Goal: Task Accomplishment & Management: Use online tool/utility

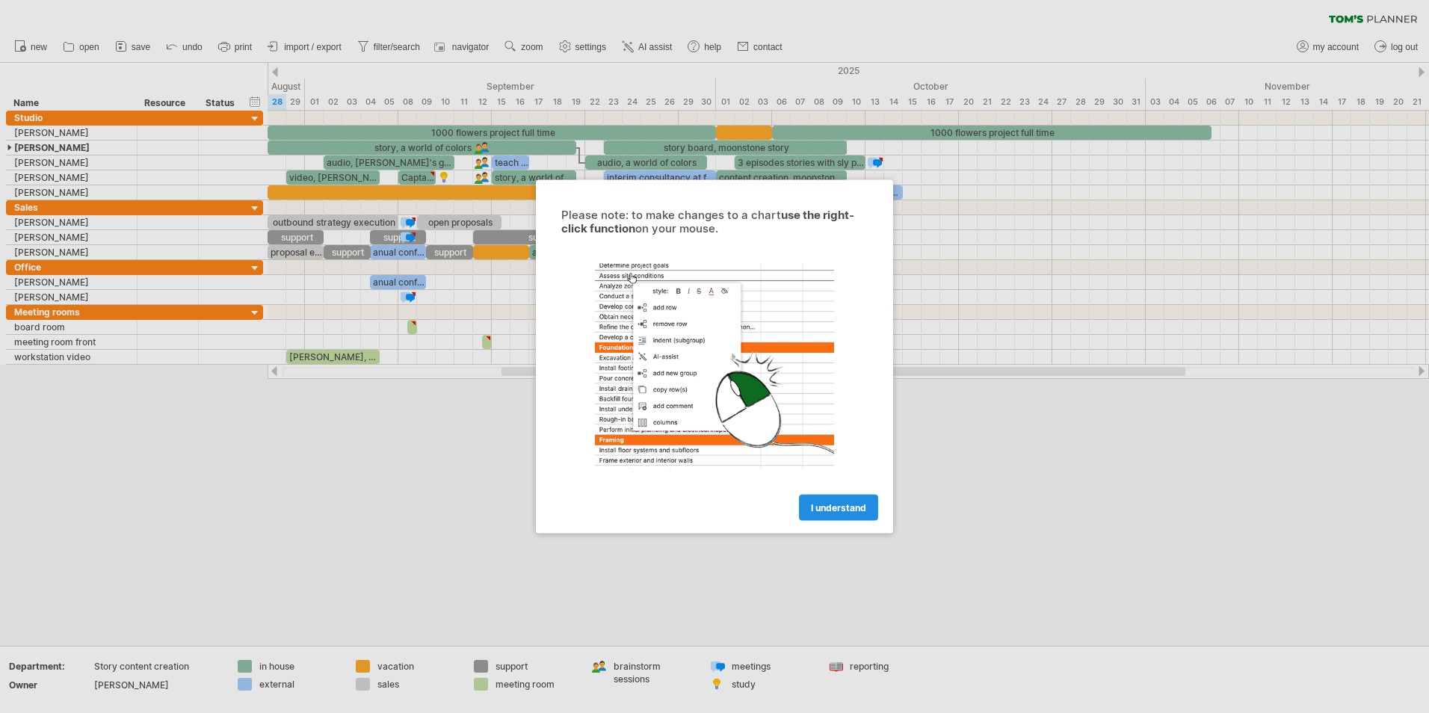
click at [848, 502] on span "I understand" at bounding box center [838, 507] width 55 height 11
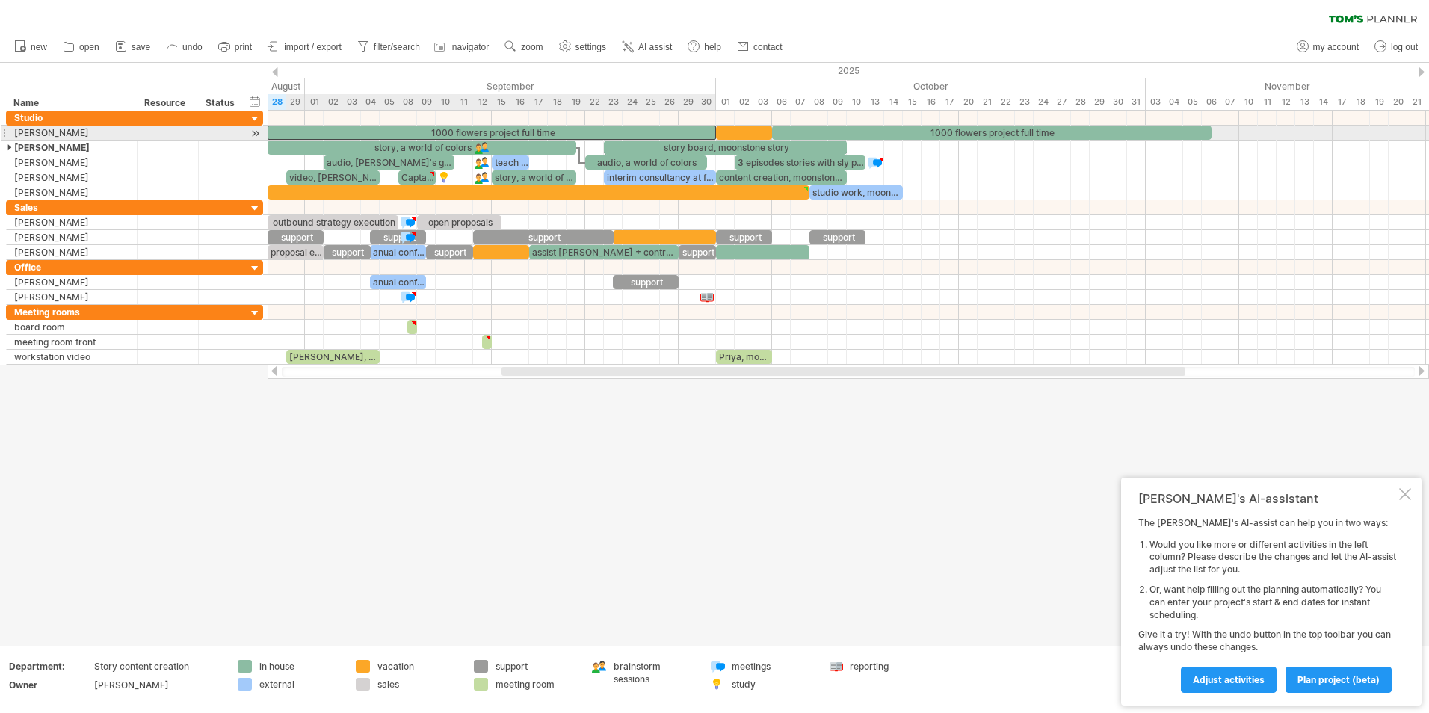
click at [313, 138] on div "1000 flowers project full time" at bounding box center [492, 133] width 448 height 14
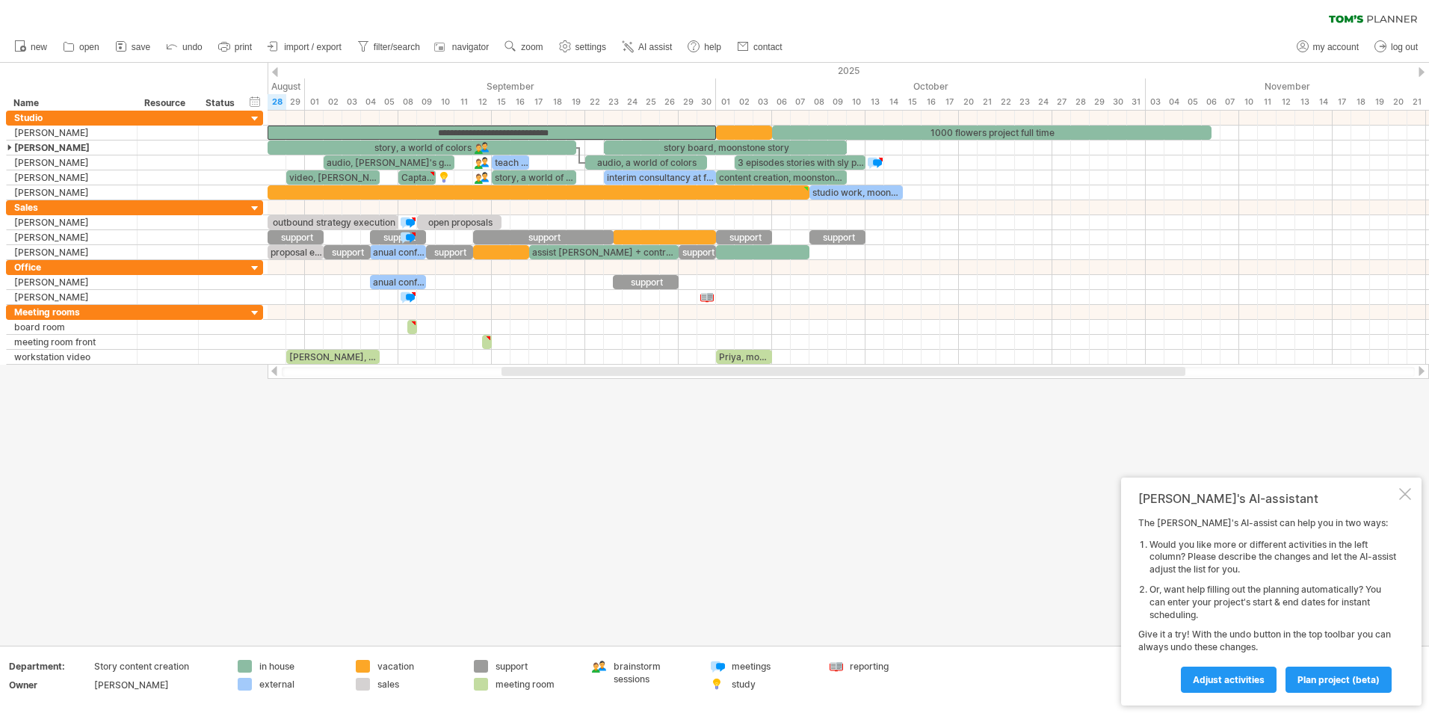
click at [1404, 493] on div at bounding box center [1405, 494] width 12 height 12
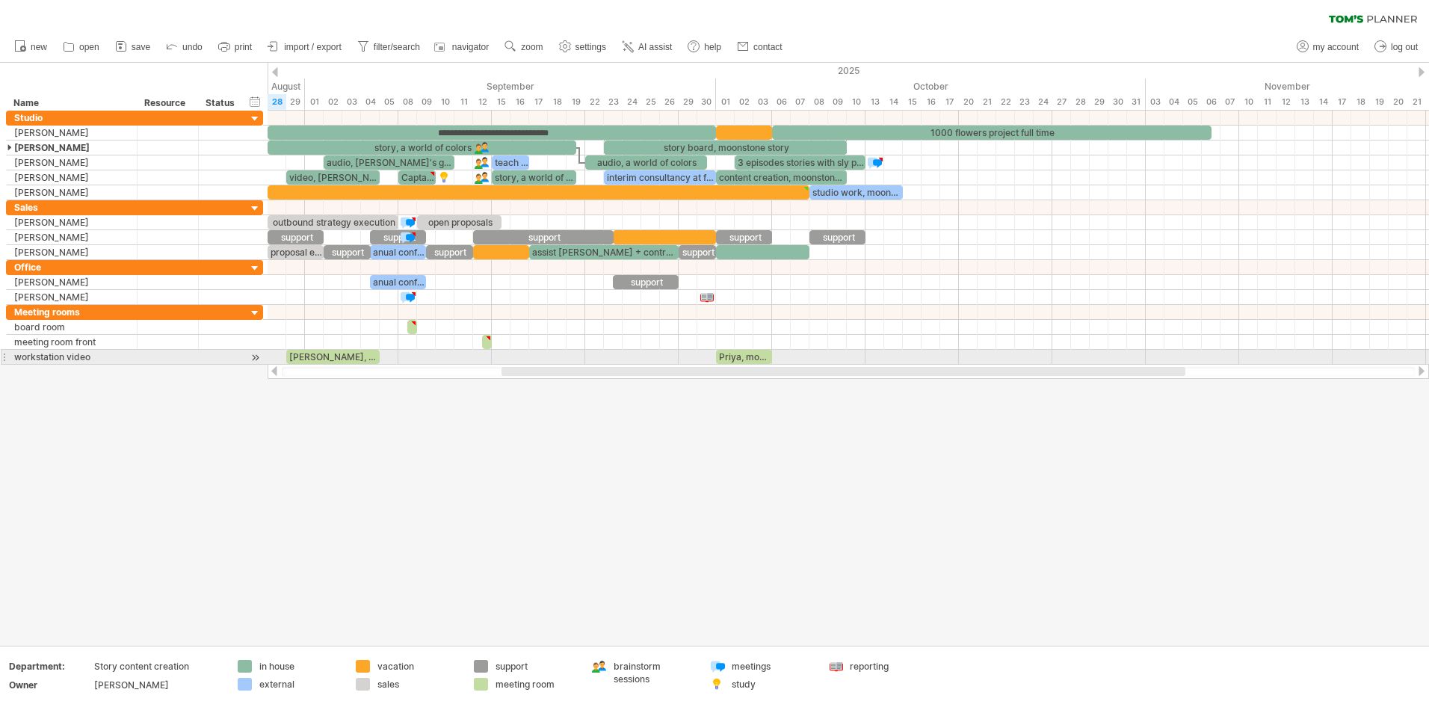
drag, startPoint x: 555, startPoint y: 377, endPoint x: 620, endPoint y: 365, distance: 66.0
click at [620, 365] on div at bounding box center [849, 371] width 1162 height 15
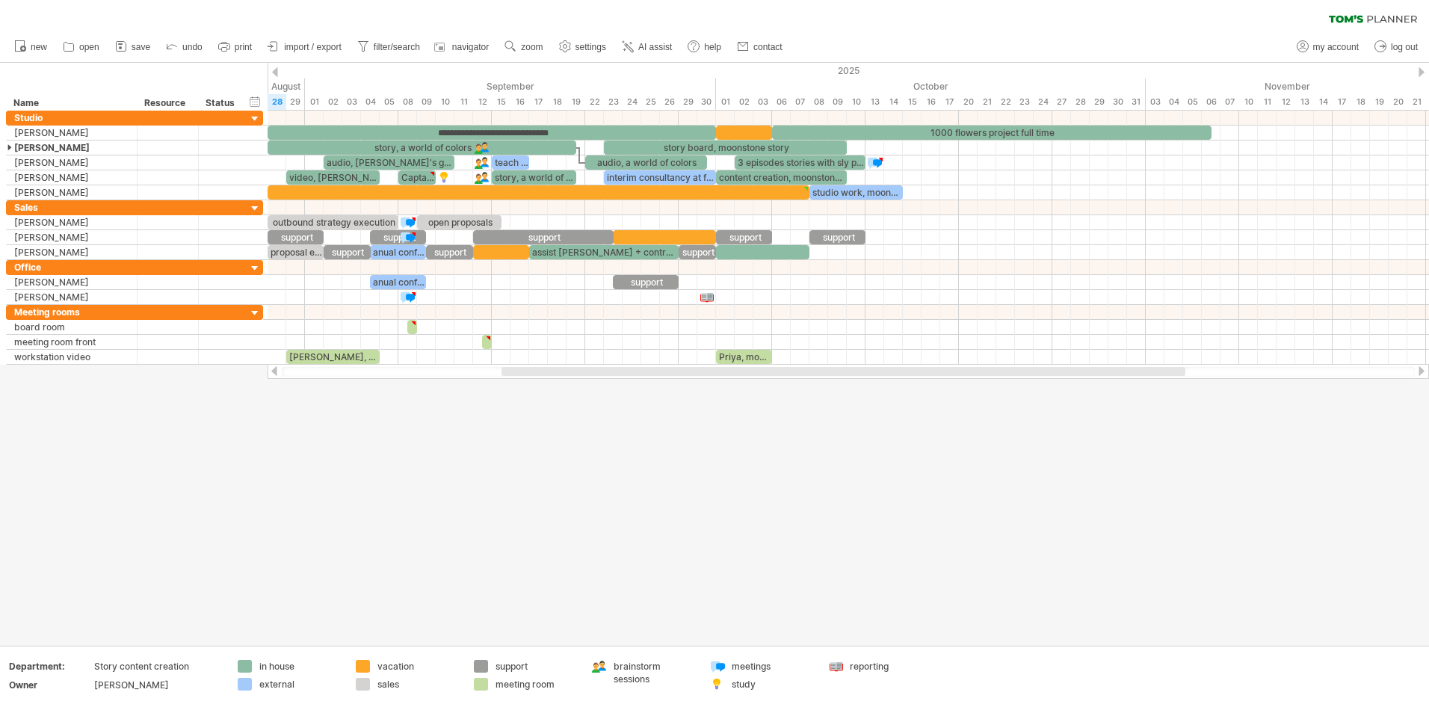
drag, startPoint x: 620, startPoint y: 365, endPoint x: 656, endPoint y: 387, distance: 41.9
click at [656, 387] on div "Trying to reach [DOMAIN_NAME] Connected again... 0% clear filter new" at bounding box center [714, 356] width 1429 height 713
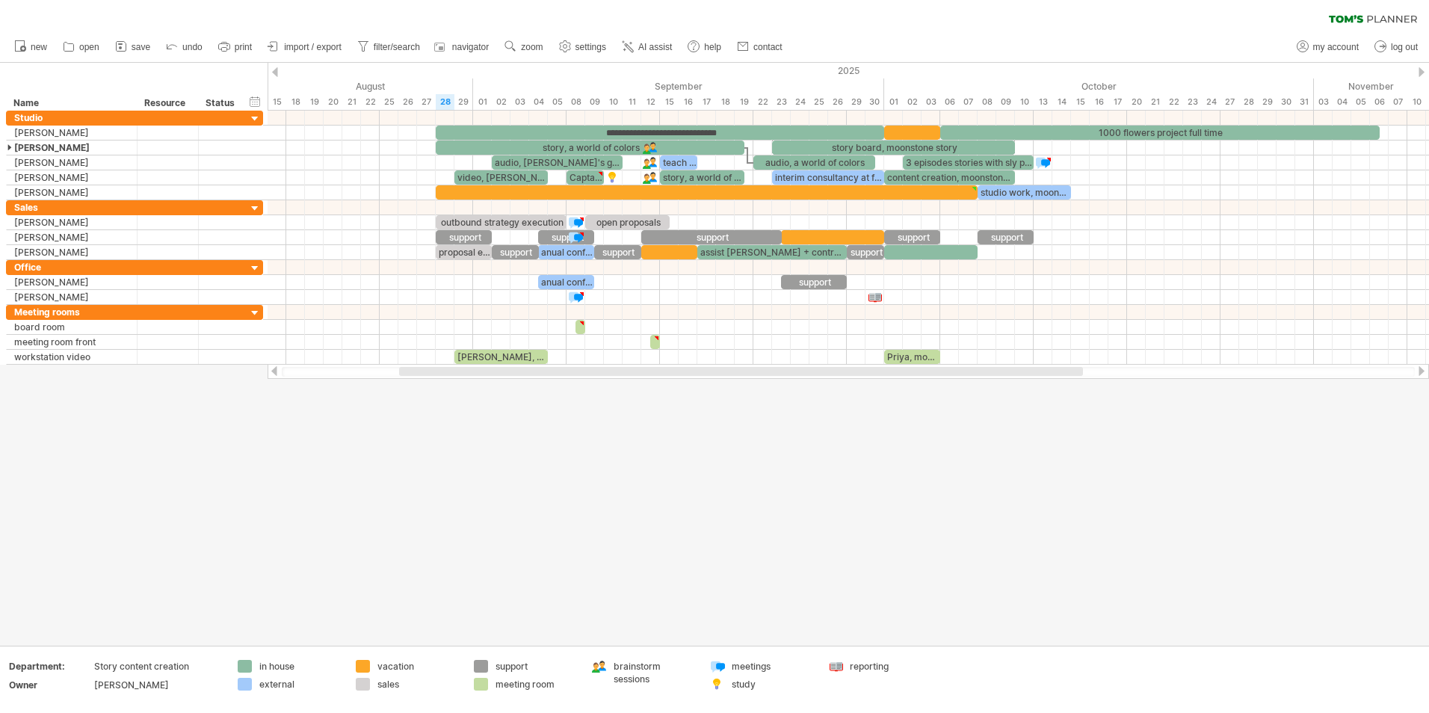
drag, startPoint x: 667, startPoint y: 373, endPoint x: 564, endPoint y: 372, distance: 102.4
click at [564, 372] on div at bounding box center [741, 371] width 684 height 9
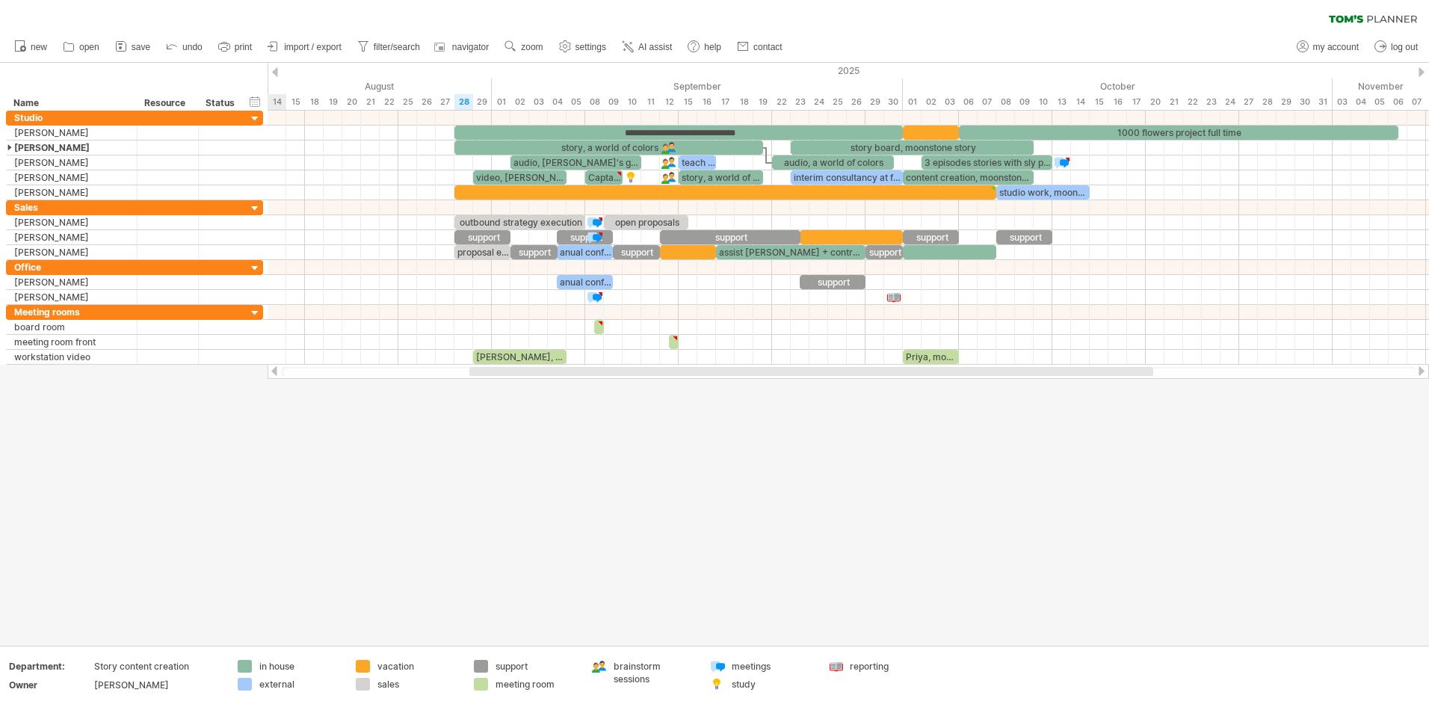
drag, startPoint x: 564, startPoint y: 372, endPoint x: 549, endPoint y: 371, distance: 15.0
click at [549, 371] on div at bounding box center [811, 371] width 684 height 9
click at [249, 116] on div at bounding box center [255, 119] width 14 height 14
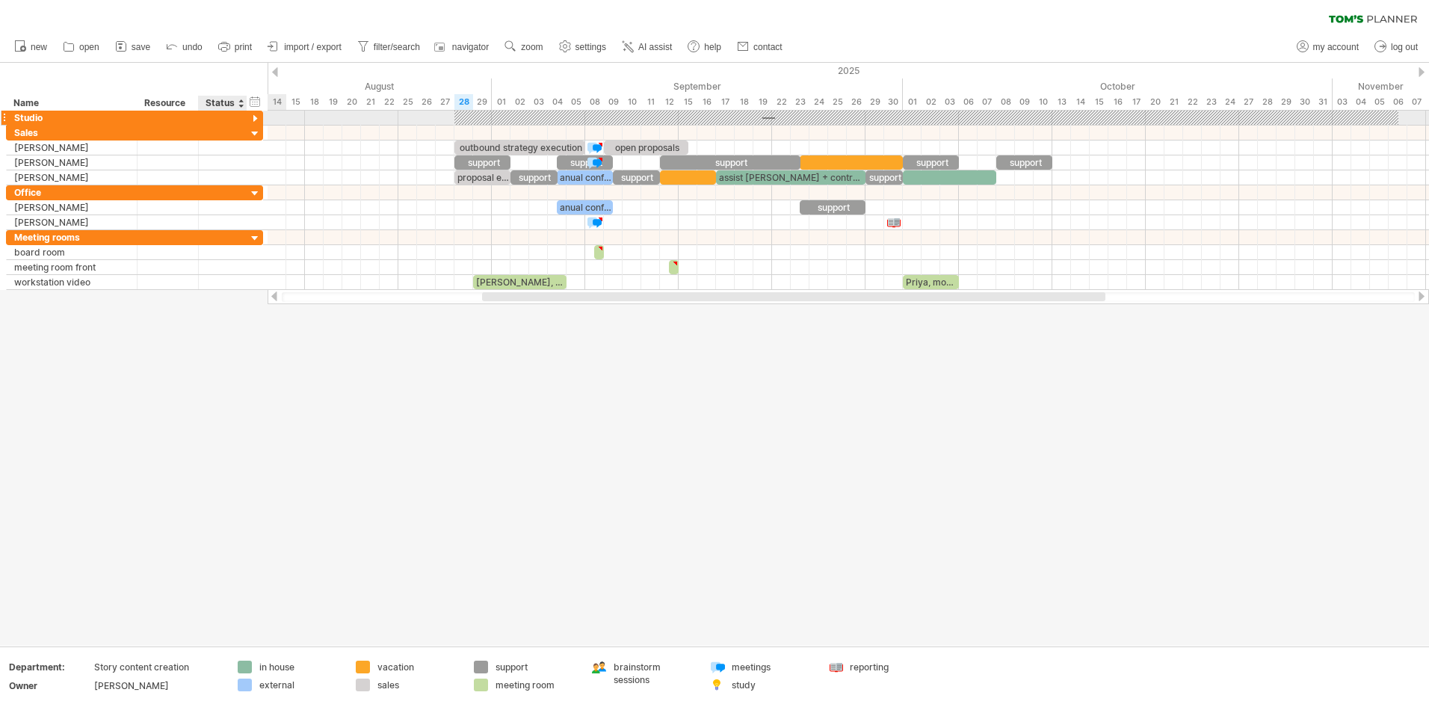
click at [249, 116] on div at bounding box center [255, 119] width 14 height 14
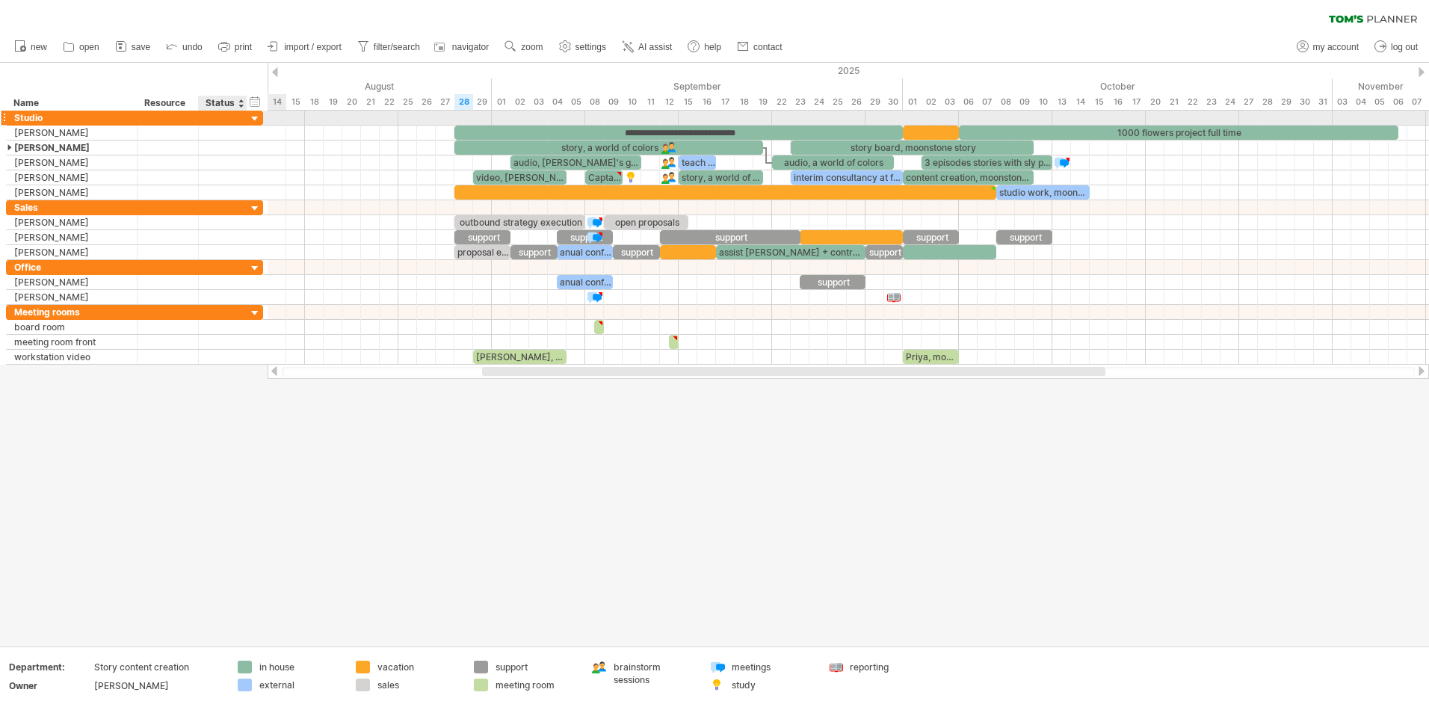
click at [249, 116] on div at bounding box center [255, 119] width 14 height 14
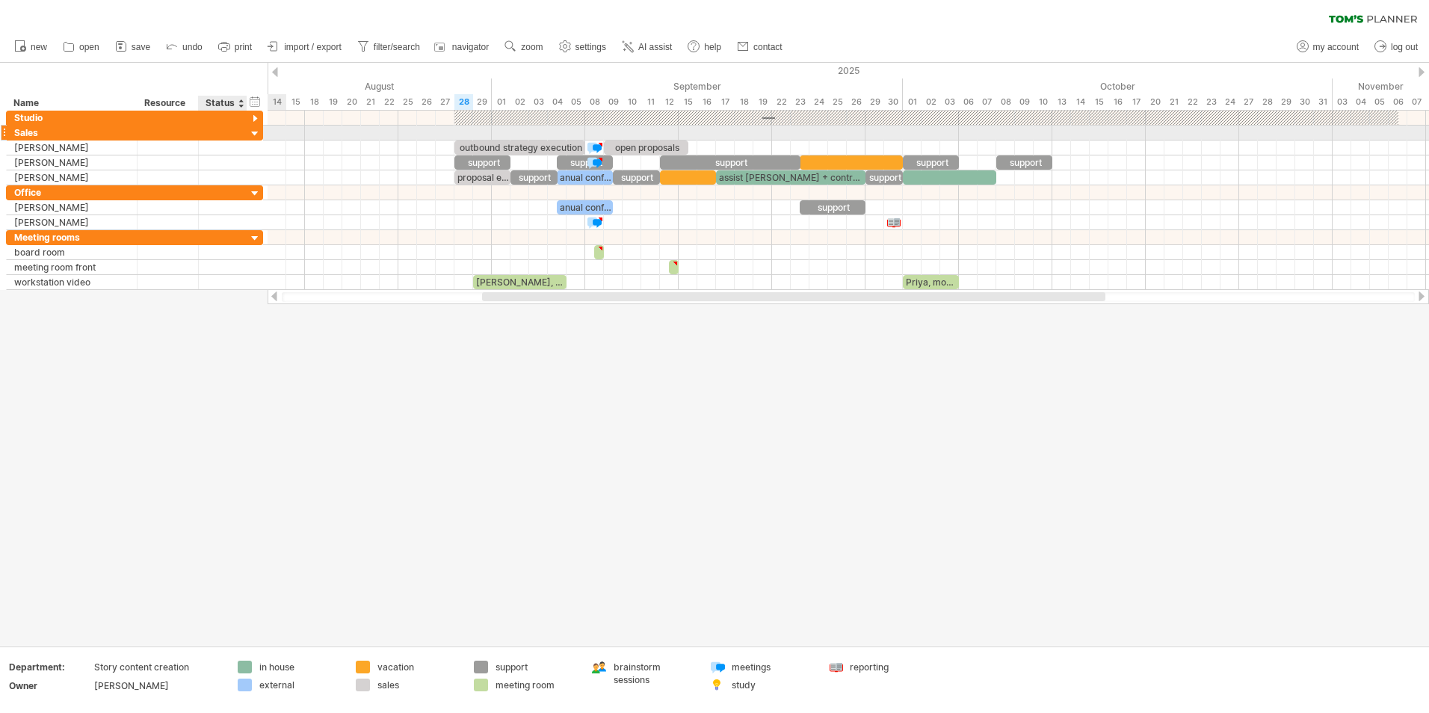
click at [253, 134] on div at bounding box center [255, 134] width 14 height 14
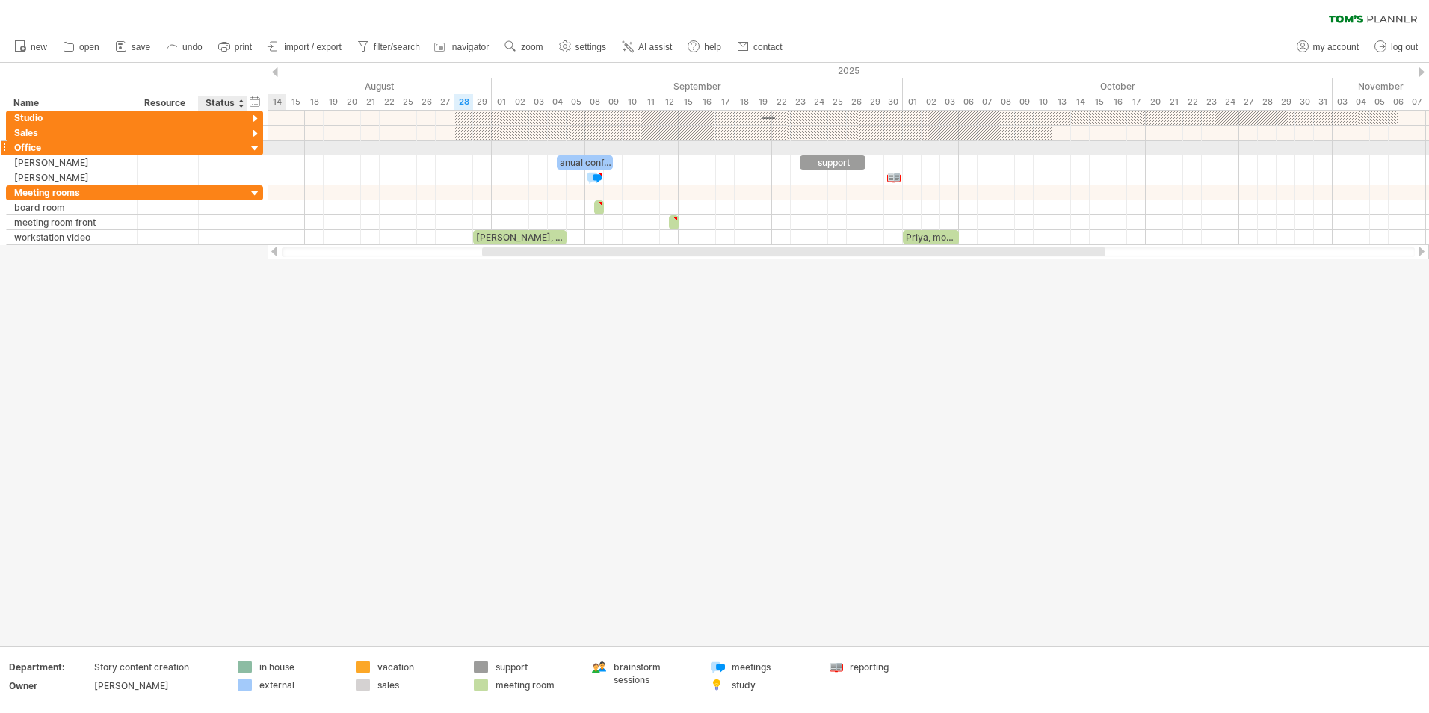
click at [253, 144] on div at bounding box center [255, 149] width 14 height 14
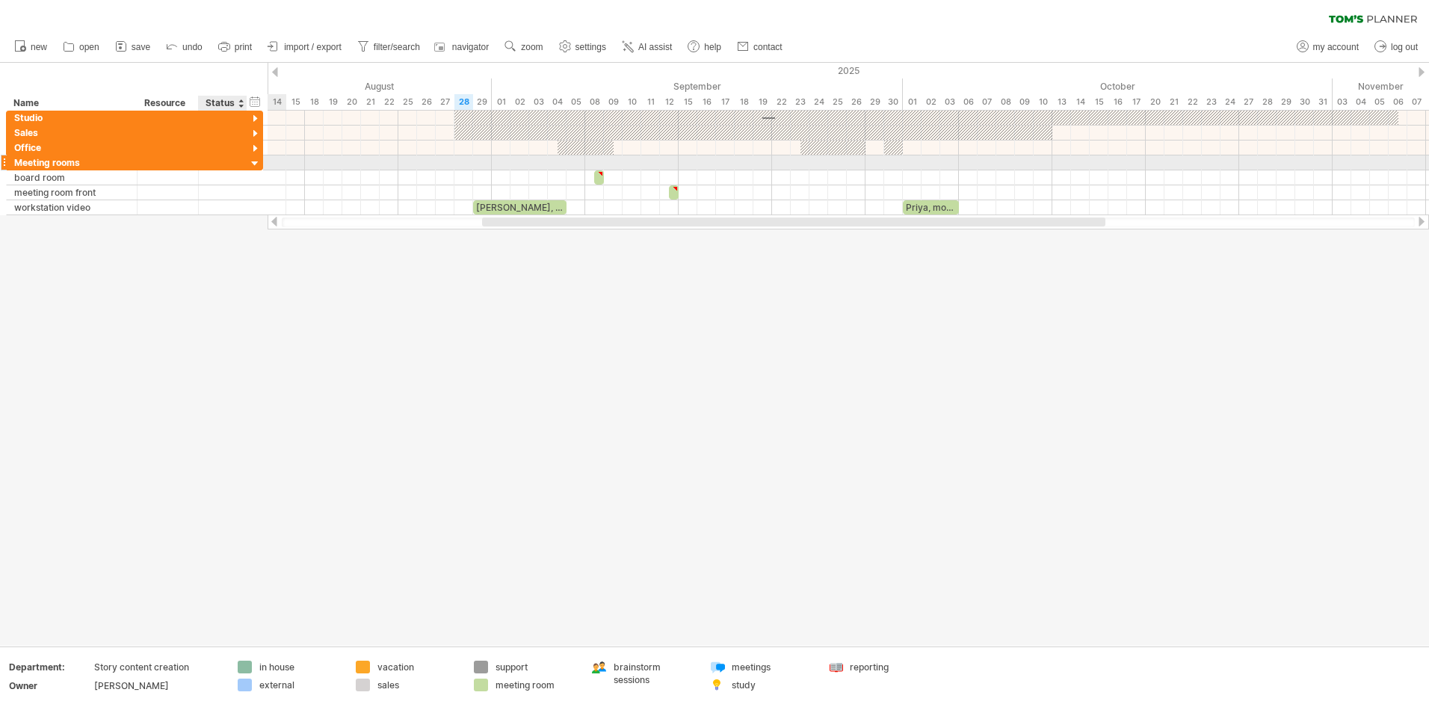
click at [251, 158] on div at bounding box center [255, 164] width 14 height 14
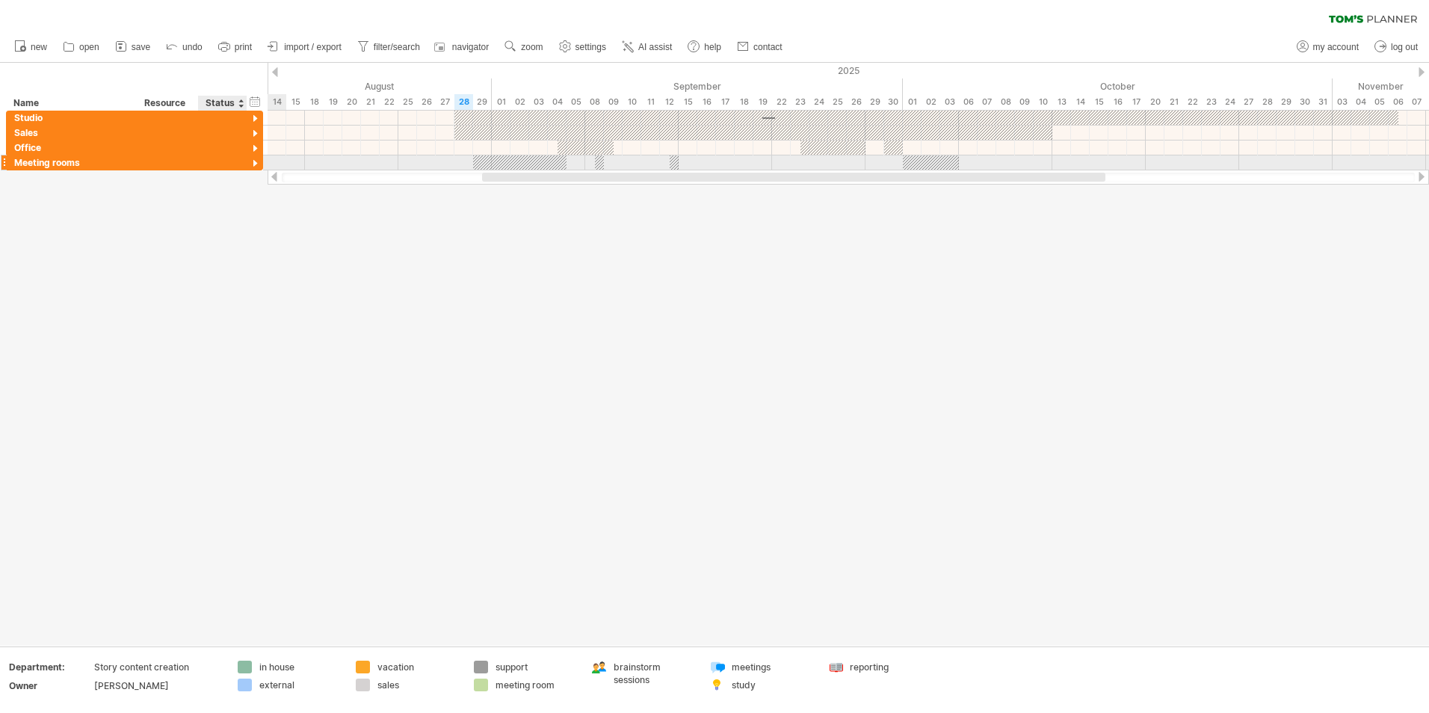
click at [251, 158] on div at bounding box center [255, 164] width 14 height 14
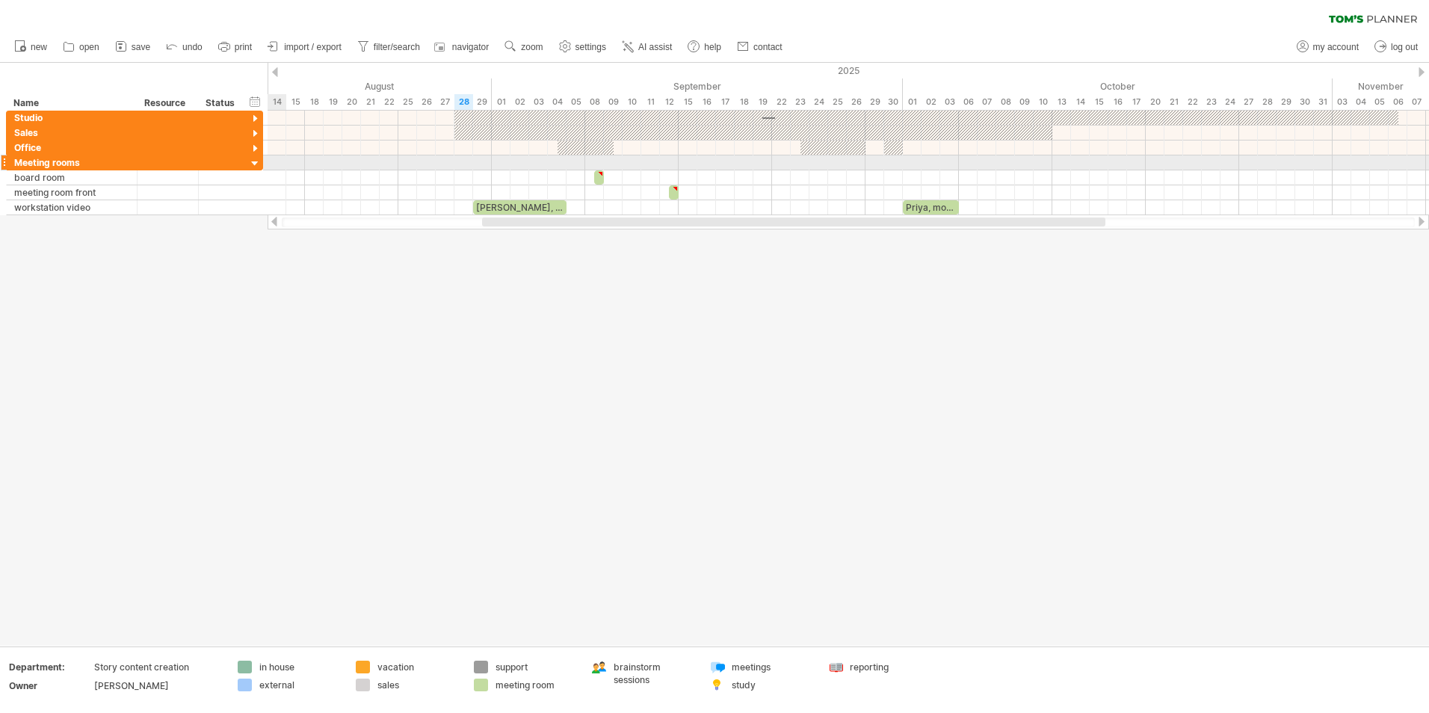
click at [4, 159] on div at bounding box center [4, 163] width 6 height 16
click at [54, 161] on div "Meeting rooms" at bounding box center [71, 162] width 115 height 14
click at [140, 119] on div at bounding box center [168, 118] width 61 height 14
click at [256, 117] on div at bounding box center [255, 119] width 14 height 14
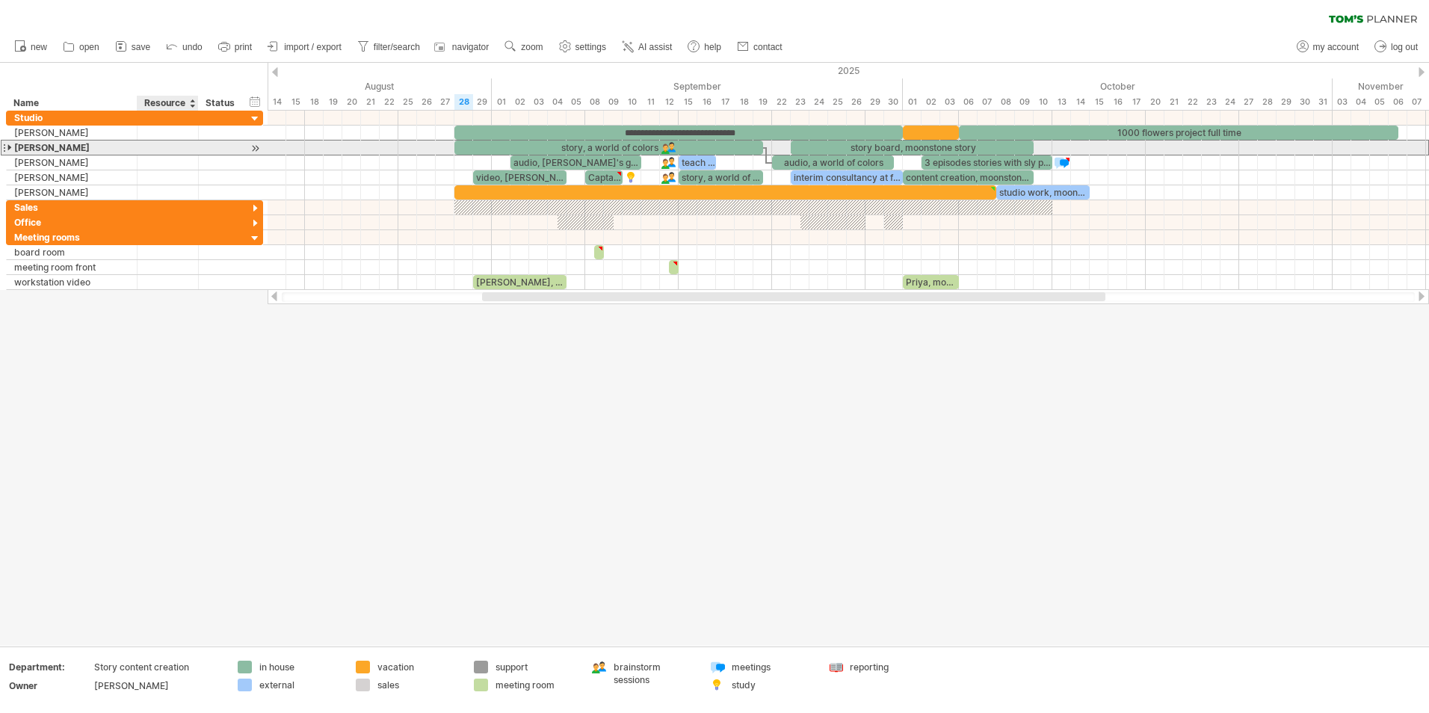
click at [199, 147] on div at bounding box center [223, 148] width 49 height 14
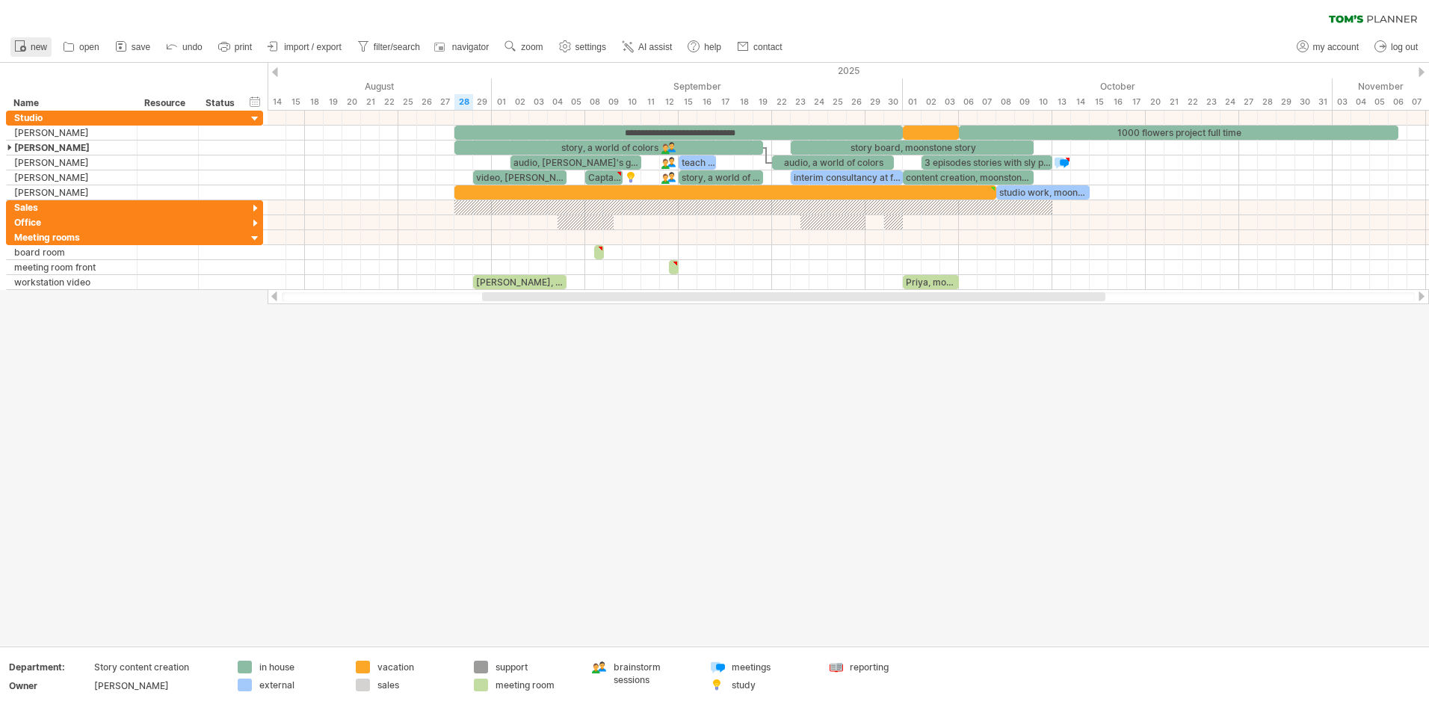
click at [28, 41] on link "new" at bounding box center [30, 46] width 41 height 19
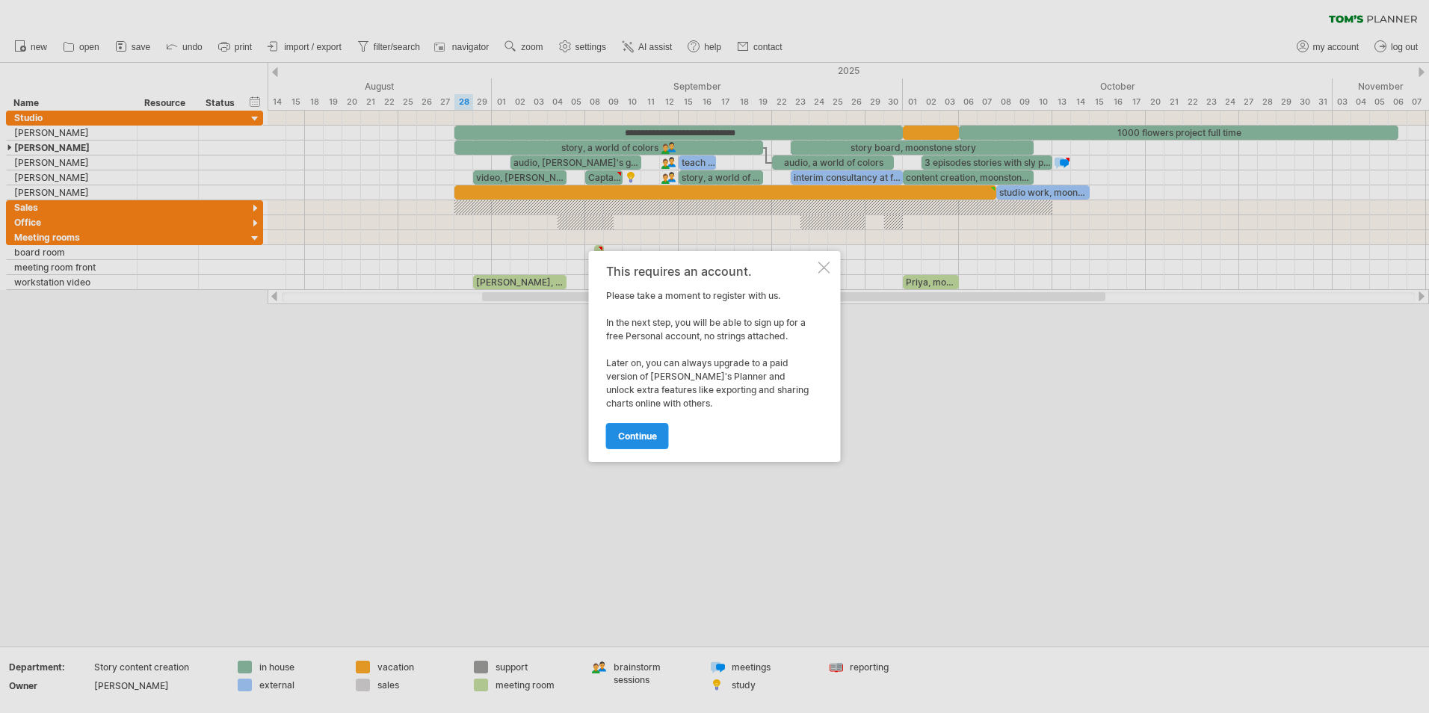
click at [641, 432] on span "continue" at bounding box center [637, 436] width 39 height 11
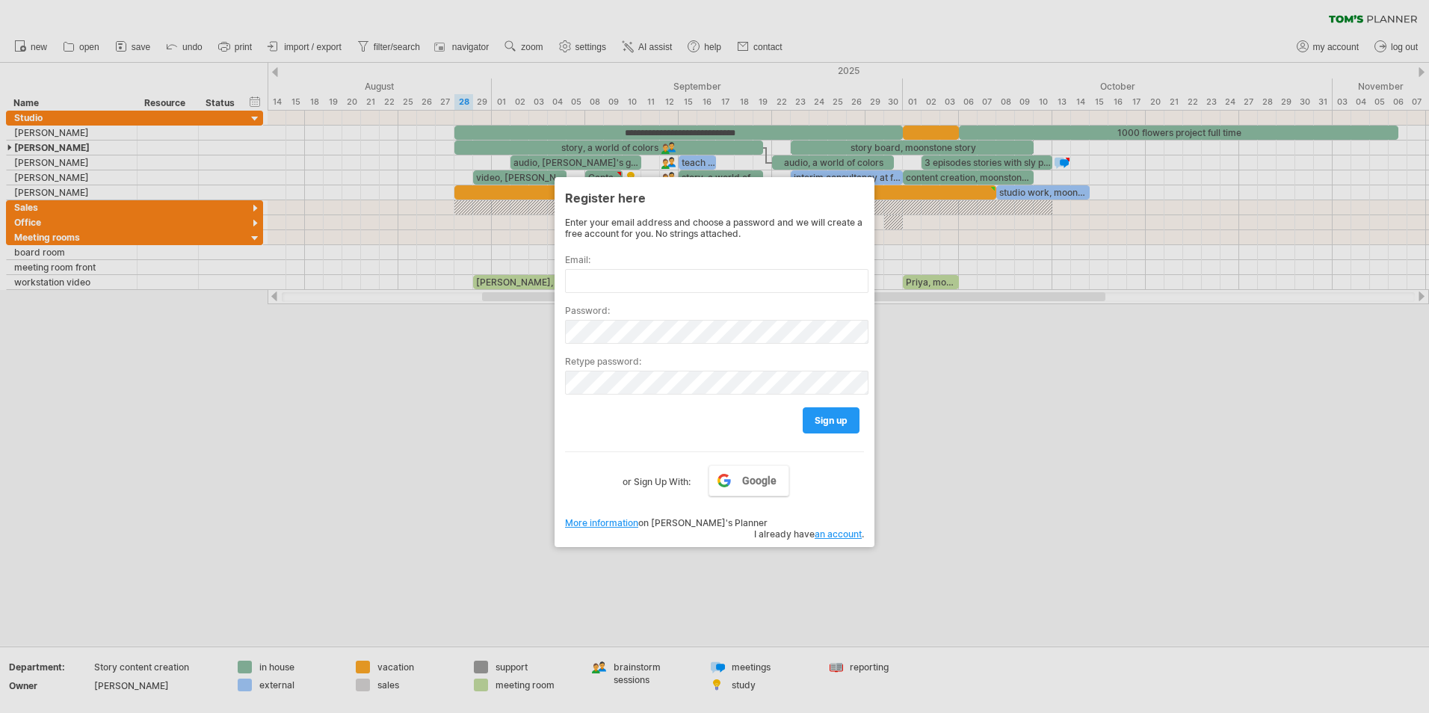
click at [552, 436] on div at bounding box center [714, 356] width 1429 height 713
click at [410, 400] on div at bounding box center [714, 356] width 1429 height 713
click at [407, 425] on div at bounding box center [714, 356] width 1429 height 713
click at [401, 220] on div at bounding box center [714, 356] width 1429 height 713
click at [715, 238] on div "Enter your email address and choose a password and we will create a free accoun…" at bounding box center [714, 228] width 299 height 22
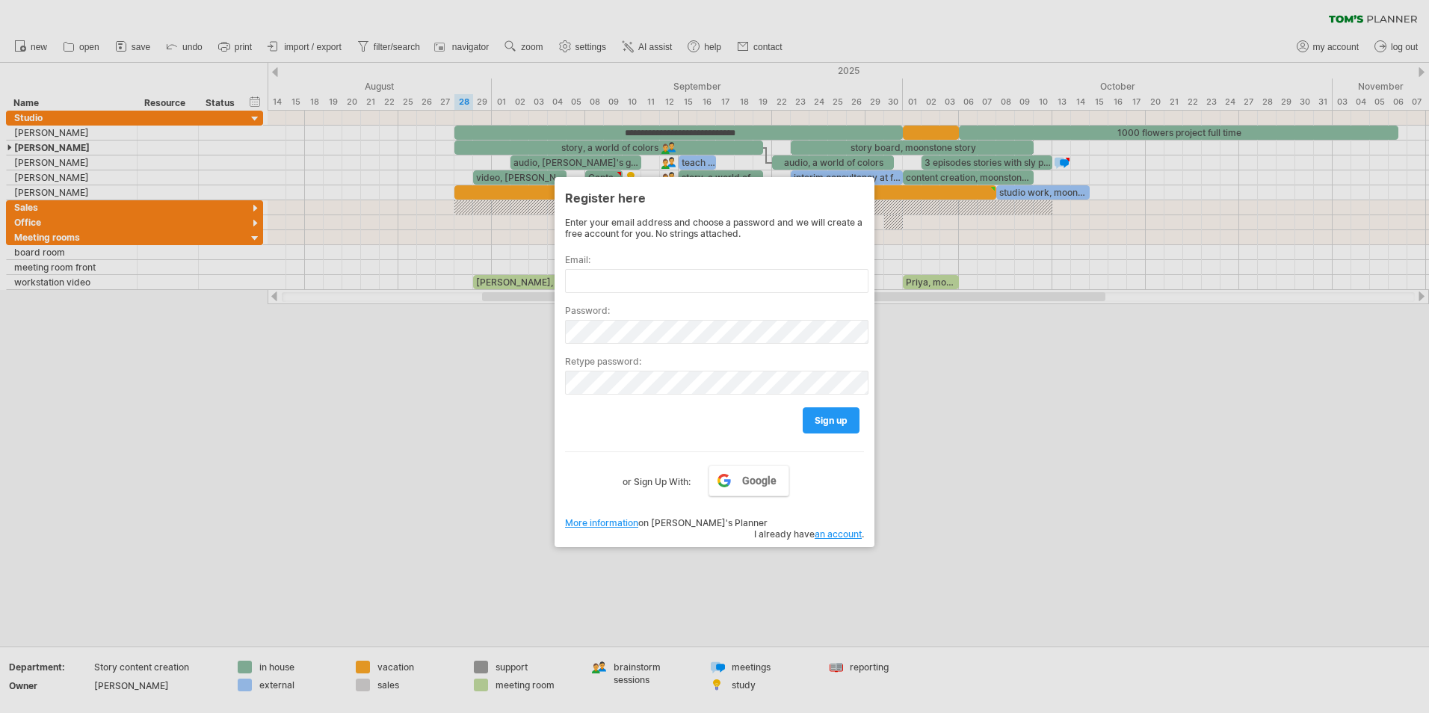
click at [838, 528] on link "an account" at bounding box center [838, 533] width 47 height 11
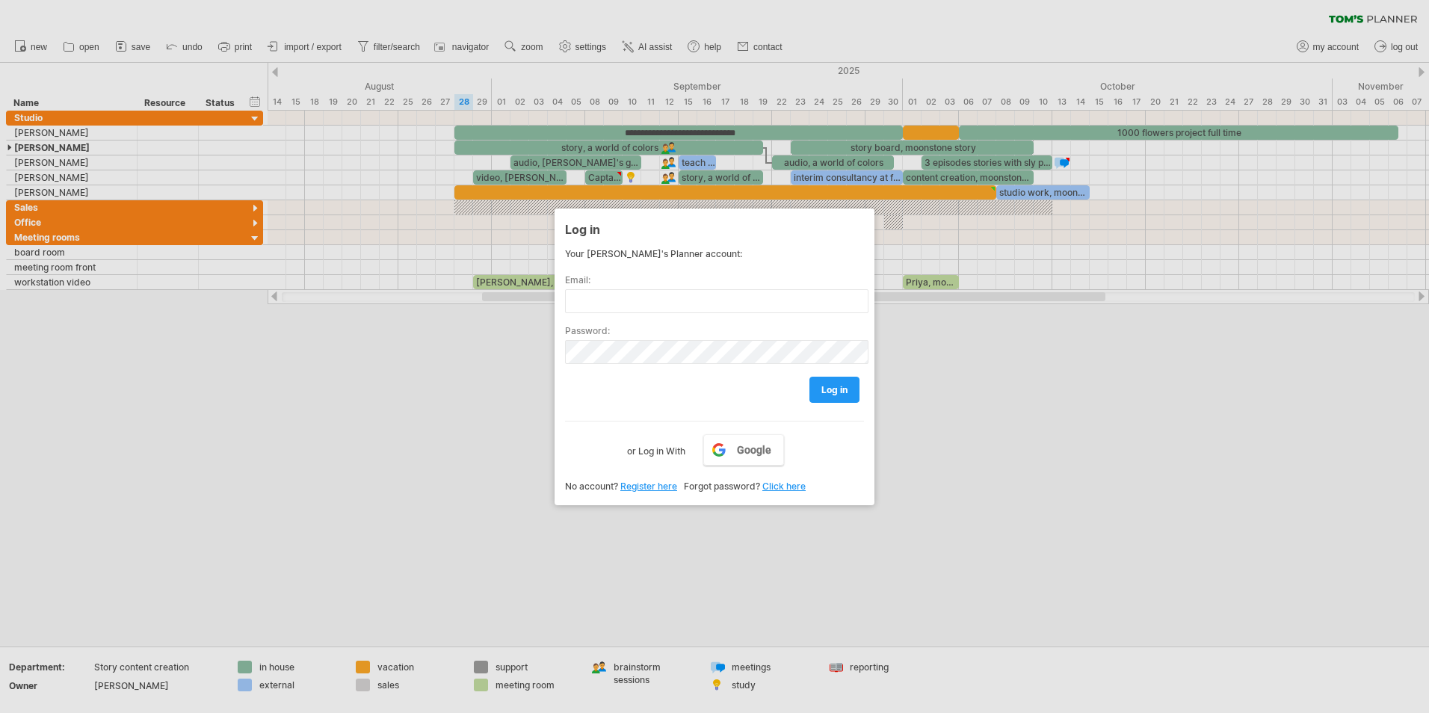
click at [583, 490] on span "No account?" at bounding box center [591, 486] width 53 height 11
click at [330, 268] on div at bounding box center [714, 356] width 1429 height 713
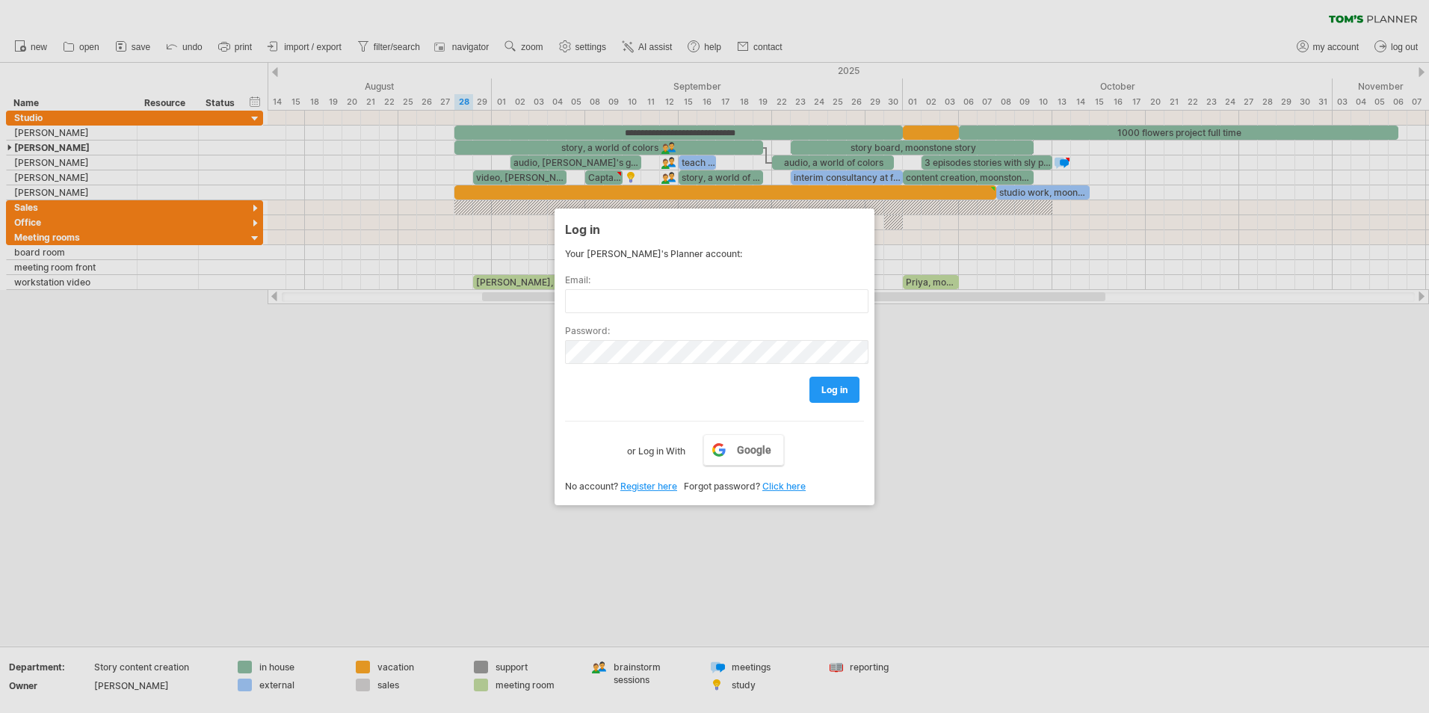
click at [330, 268] on div at bounding box center [714, 356] width 1429 height 713
click at [87, 49] on div at bounding box center [714, 356] width 1429 height 713
click at [564, 85] on div at bounding box center [714, 356] width 1429 height 713
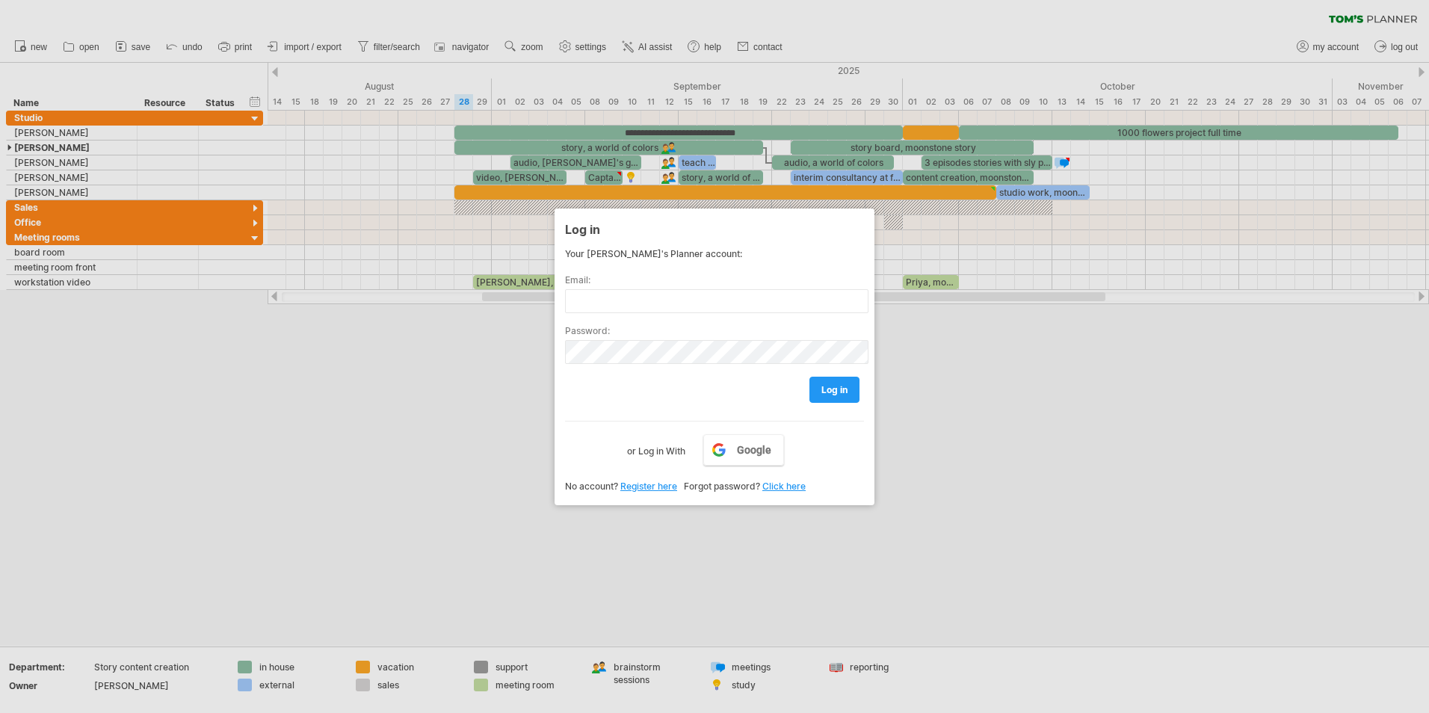
click at [564, 85] on div at bounding box center [714, 356] width 1429 height 713
